Goal: Task Accomplishment & Management: Use online tool/utility

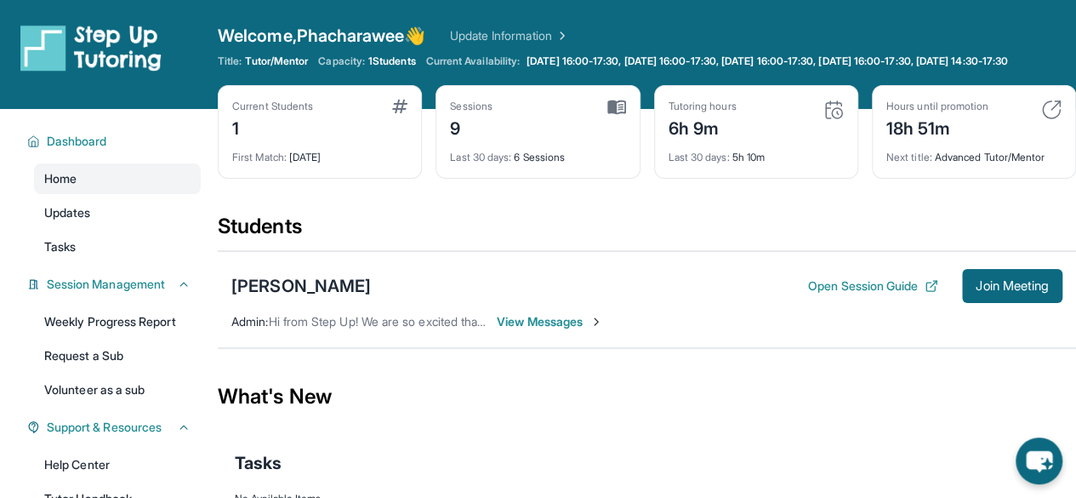
scroll to position [136, 0]
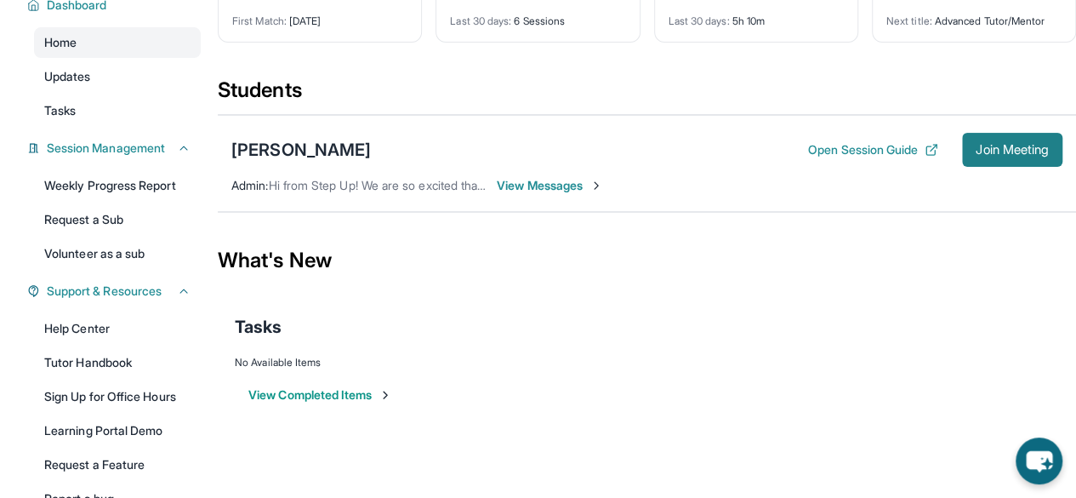
click at [1005, 155] on span "Join Meeting" at bounding box center [1012, 150] width 73 height 10
